Goal: Task Accomplishment & Management: Manage account settings

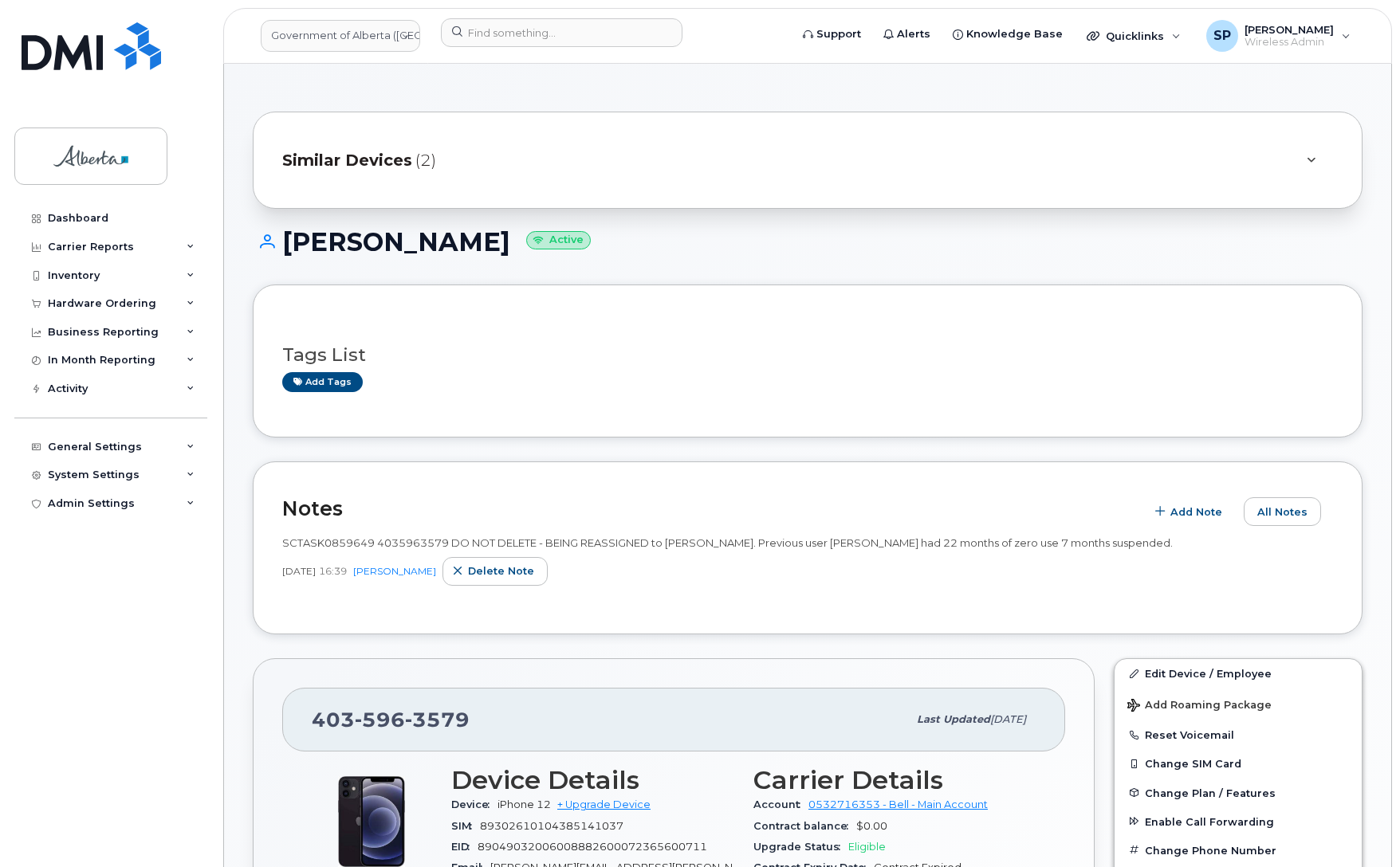
scroll to position [1013, 0]
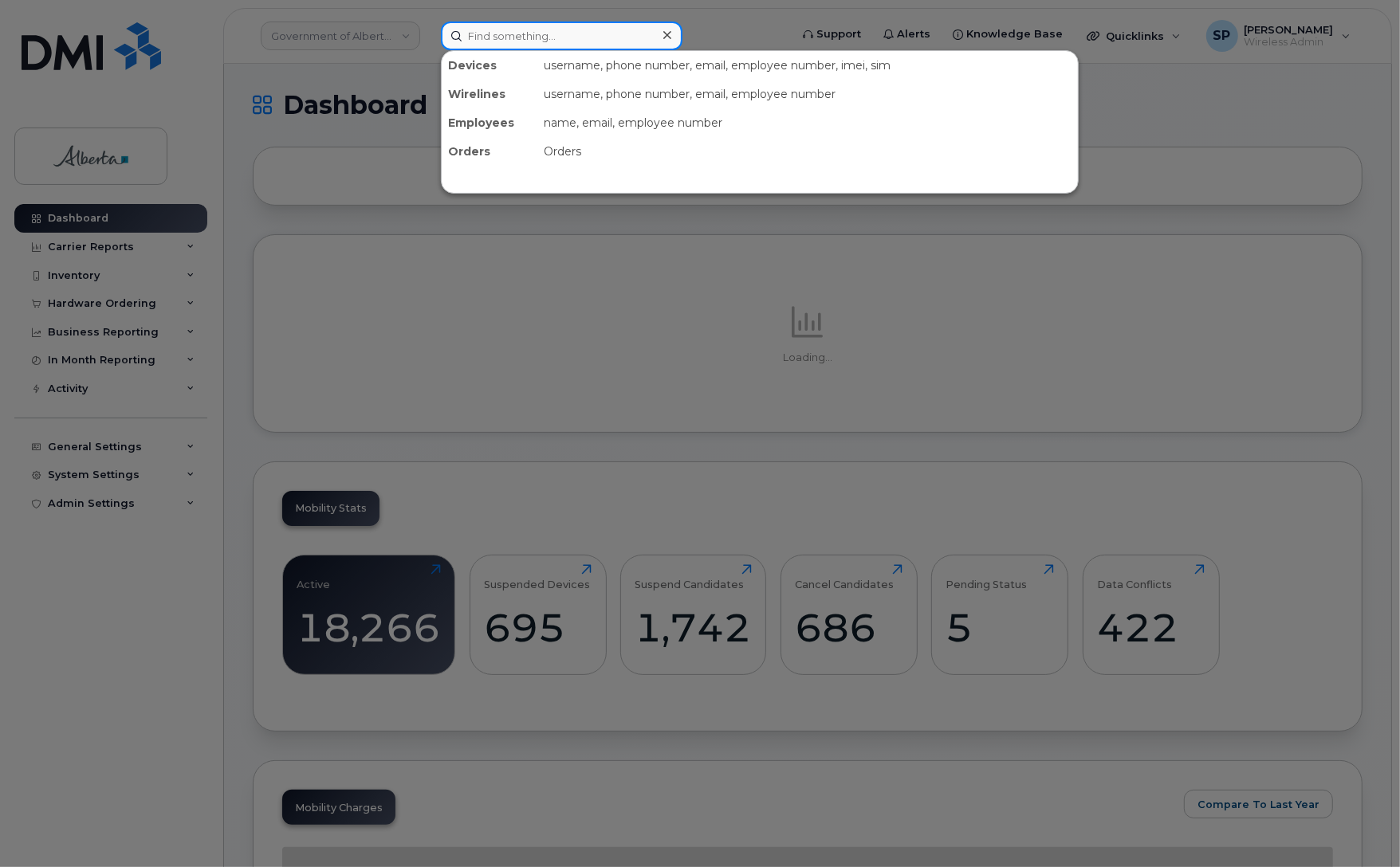
click at [540, 34] on input at bounding box center [561, 36] width 241 height 29
paste input "4035963579"
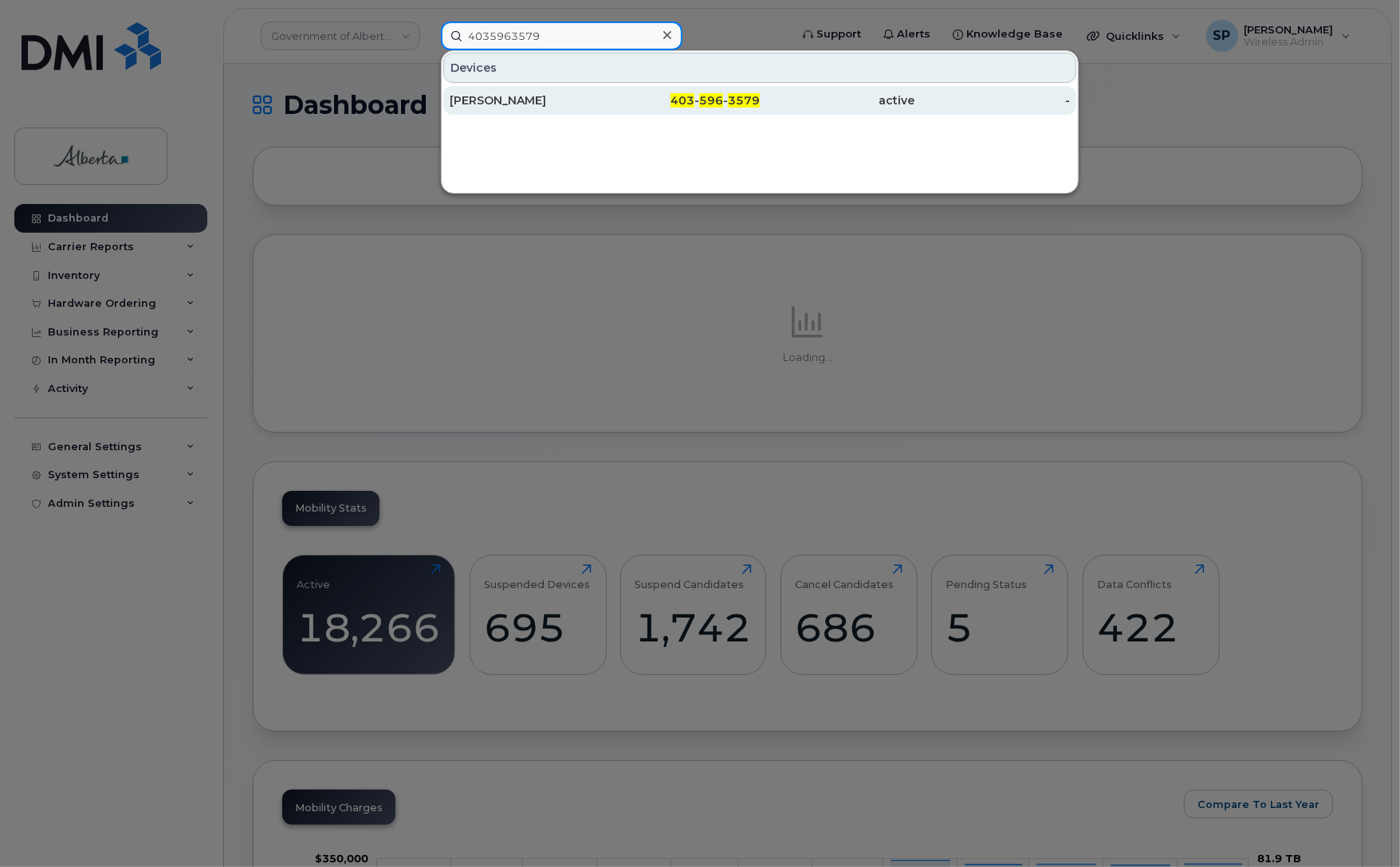
type input "4035963579"
click at [523, 108] on div "[PERSON_NAME]" at bounding box center [527, 101] width 156 height 16
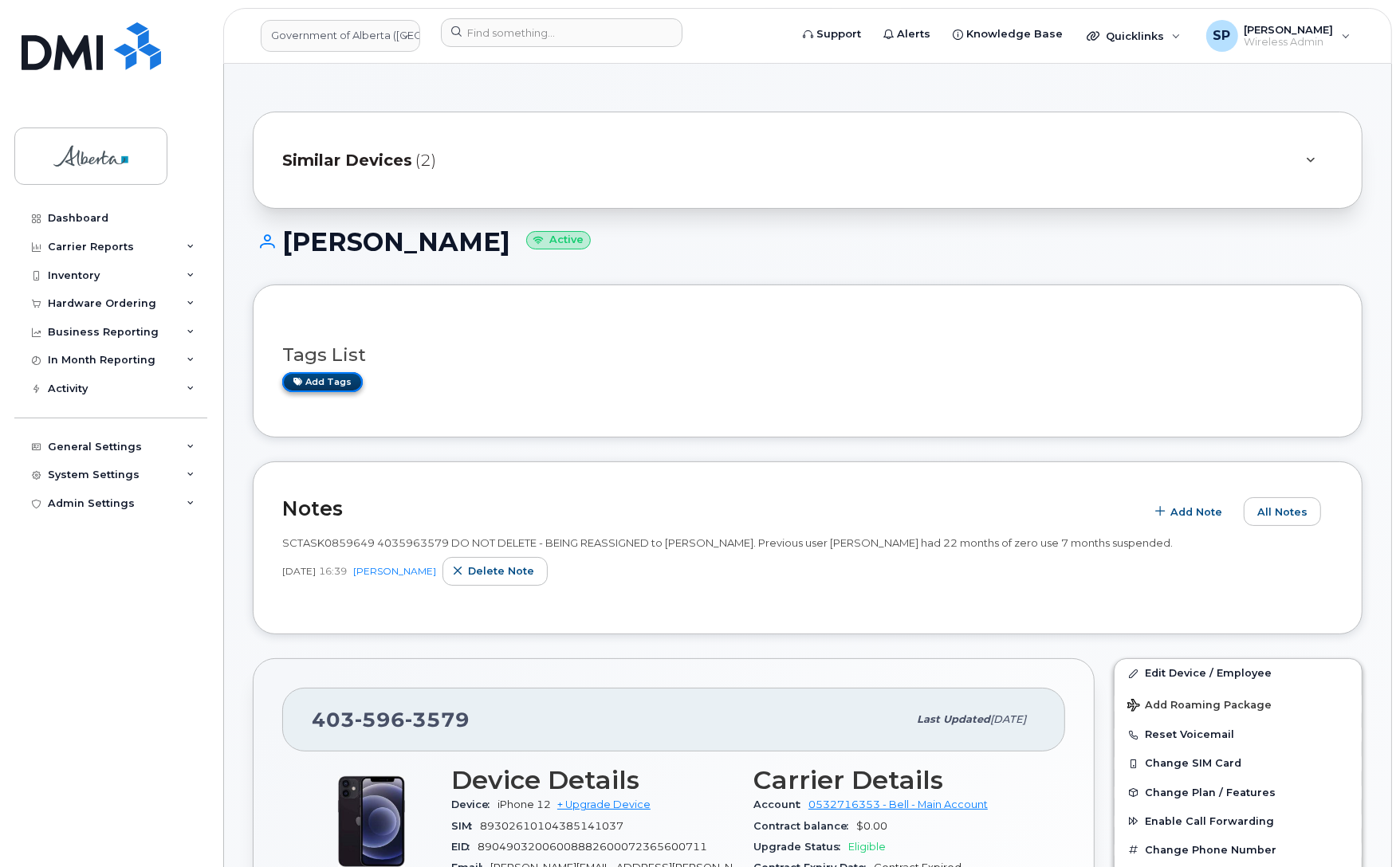
click at [319, 380] on link "Add tags" at bounding box center [322, 382] width 80 height 20
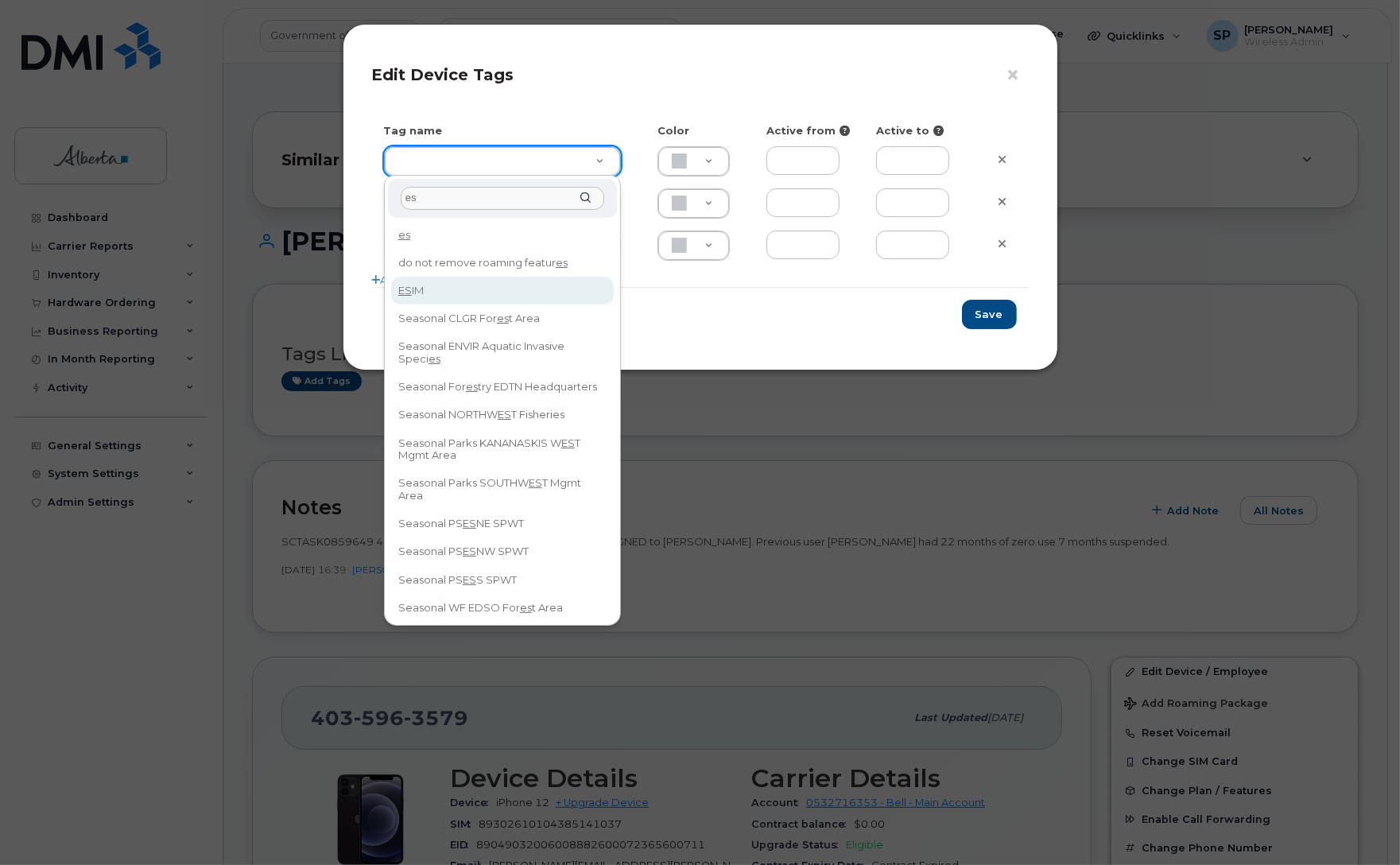
type input "es"
type input "ESIM"
type input "D6CDC1"
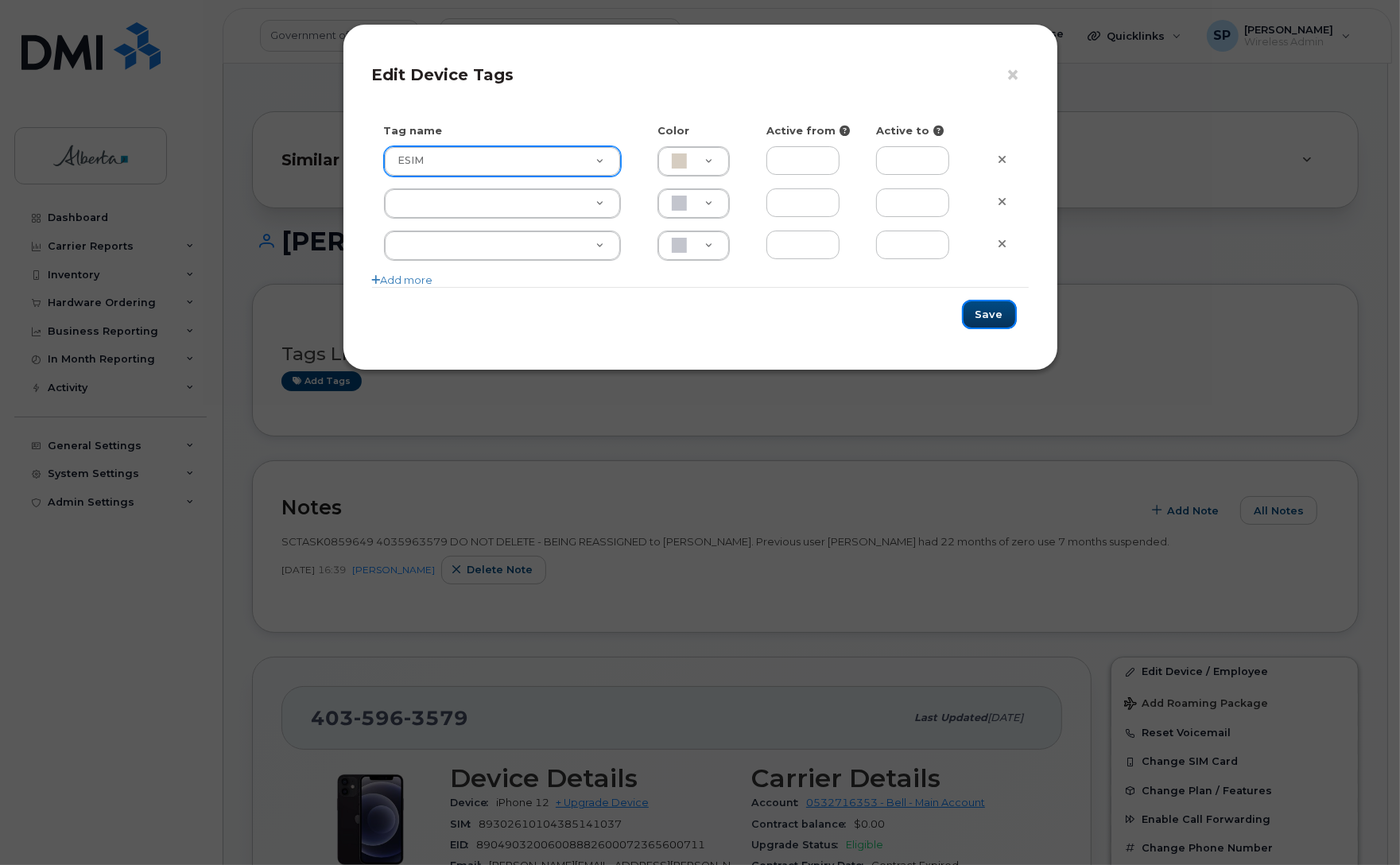
click at [989, 320] on button "Save" at bounding box center [989, 315] width 55 height 30
